Goal: Task Accomplishment & Management: Manage account settings

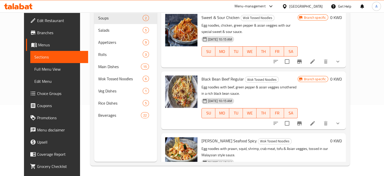
scroll to position [193, 0]
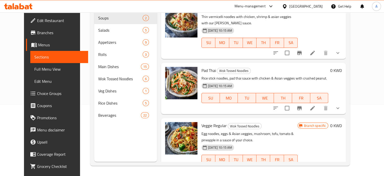
click at [17, 9] on icon at bounding box center [16, 7] width 4 height 4
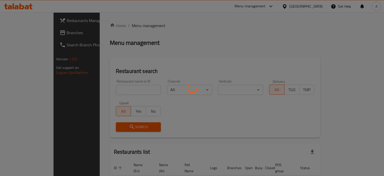
scroll to position [26, 0]
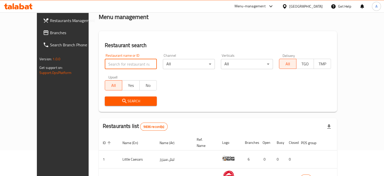
click at [119, 66] on input "search" at bounding box center [131, 64] width 52 height 10
type input "cheezy burger"
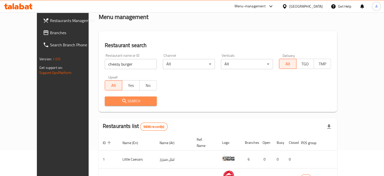
click at [120, 98] on span "Search" at bounding box center [131, 101] width 44 height 6
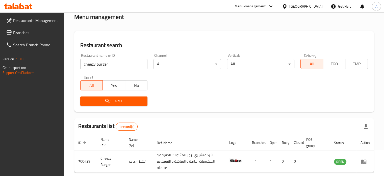
scroll to position [50, 0]
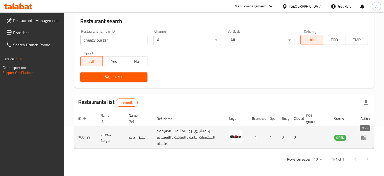
click at [364, 137] on icon "enhanced table" at bounding box center [364, 137] width 6 height 6
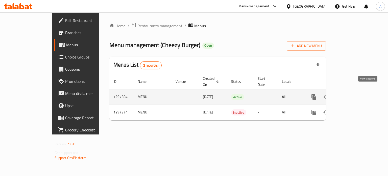
click at [353, 94] on icon "enhanced table" at bounding box center [350, 96] width 5 height 5
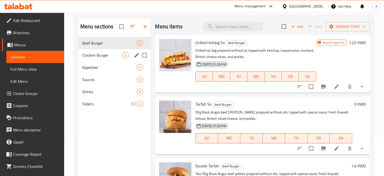
scroll to position [39, 0]
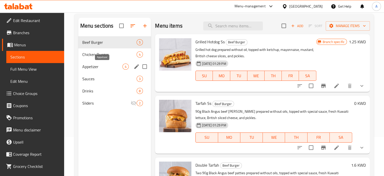
click at [100, 67] on span "Appetizer" at bounding box center [102, 66] width 40 height 6
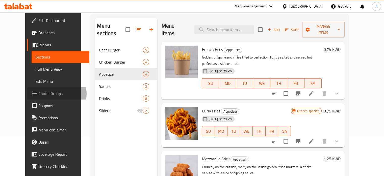
click at [38, 93] on span "Choice Groups" at bounding box center [61, 93] width 47 height 6
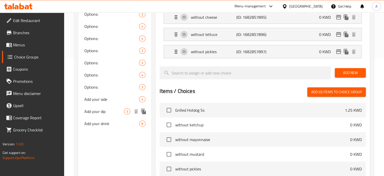
scroll to position [117, 0]
click at [109, 100] on span "Add your side" at bounding box center [104, 99] width 40 height 6
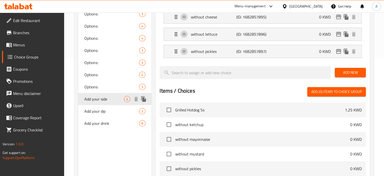
type input "Add your side"
type input "أضف طبق جانبي"
type input "0"
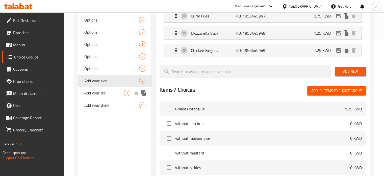
scroll to position [136, 0]
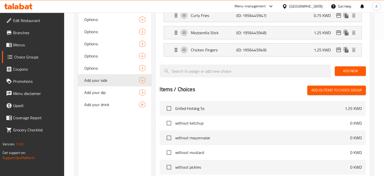
click at [19, 43] on span "Menus" at bounding box center [36, 45] width 47 height 6
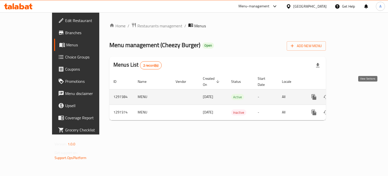
click at [353, 94] on icon "enhanced table" at bounding box center [350, 97] width 6 height 6
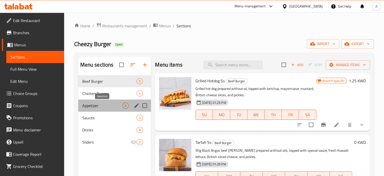
click at [88, 104] on span "Appetizer" at bounding box center [102, 105] width 40 height 6
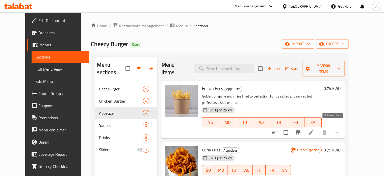
click at [314, 129] on icon at bounding box center [311, 132] width 6 height 6
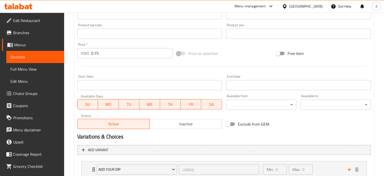
scroll to position [197, 0]
